Goal: Transaction & Acquisition: Purchase product/service

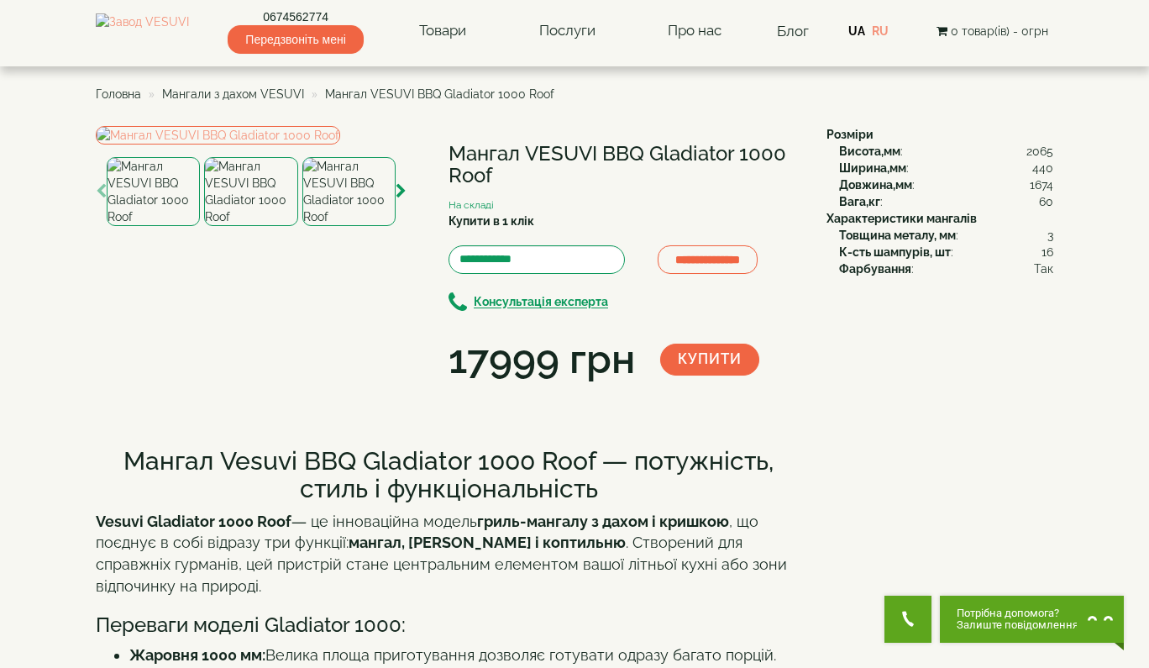
click at [241, 226] on img at bounding box center [250, 191] width 93 height 69
click at [146, 226] on img at bounding box center [153, 191] width 93 height 69
click at [400, 199] on icon "button" at bounding box center [401, 191] width 11 height 15
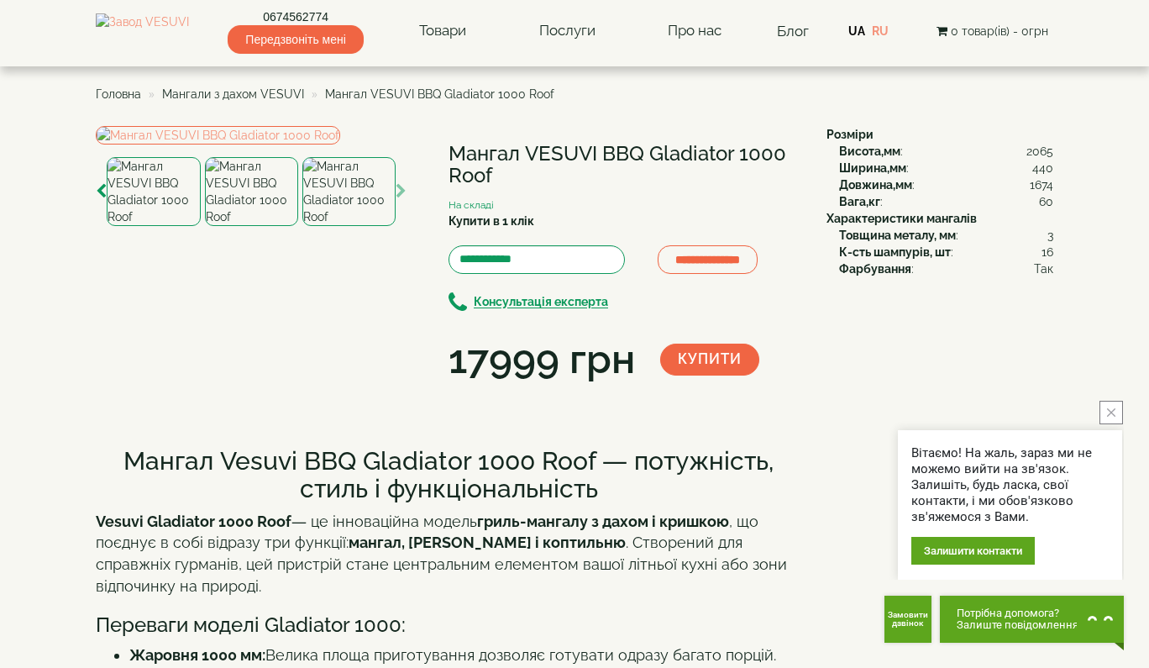
click at [307, 226] on img at bounding box center [348, 191] width 93 height 69
click at [97, 199] on icon "button" at bounding box center [101, 191] width 11 height 15
click at [105, 199] on icon "button" at bounding box center [101, 191] width 11 height 15
click at [402, 199] on icon "button" at bounding box center [401, 191] width 11 height 15
